Goal: Information Seeking & Learning: Find specific fact

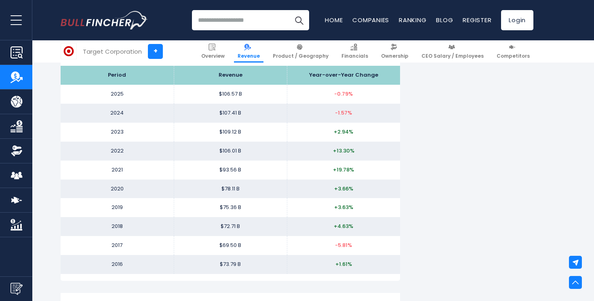
scroll to position [813, 0]
click at [221, 22] on input "search" at bounding box center [250, 20] width 117 height 20
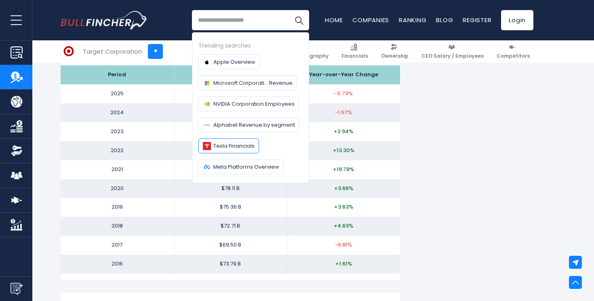
click at [225, 145] on span "Tesla Financials" at bounding box center [233, 146] width 41 height 8
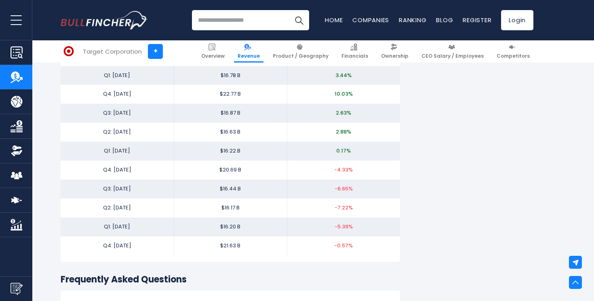
scroll to position [1637, 0]
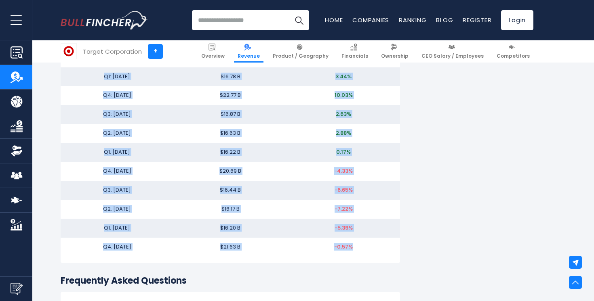
drag, startPoint x: 358, startPoint y: 247, endPoint x: 152, endPoint y: 72, distance: 270.7
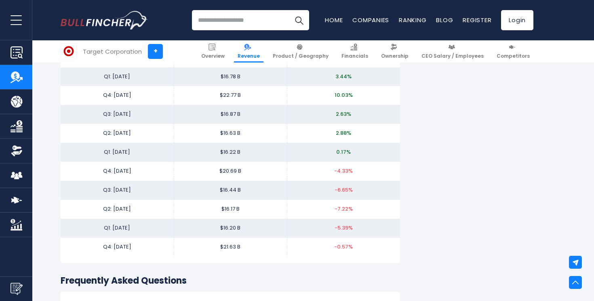
click at [152, 74] on td "Q1: May 18" at bounding box center [117, 76] width 113 height 19
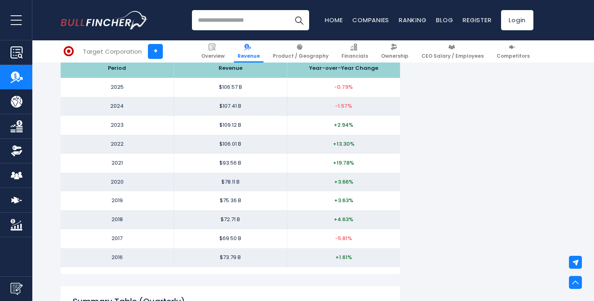
scroll to position [814, 0]
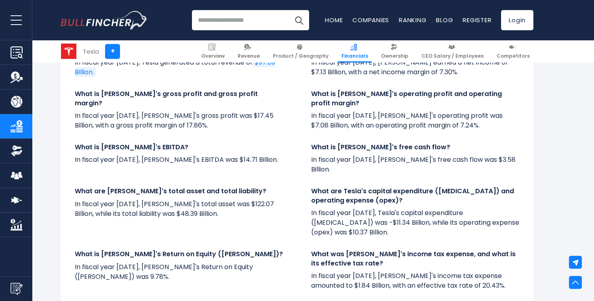
scroll to position [1690, 0]
